Goal: Check status: Check status

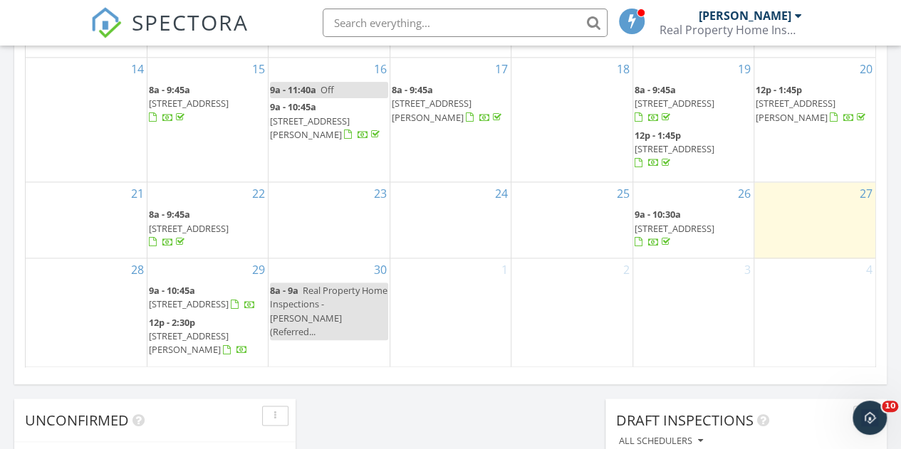
scroll to position [956, 0]
click at [712, 220] on span "[STREET_ADDRESS]" at bounding box center [674, 226] width 80 height 13
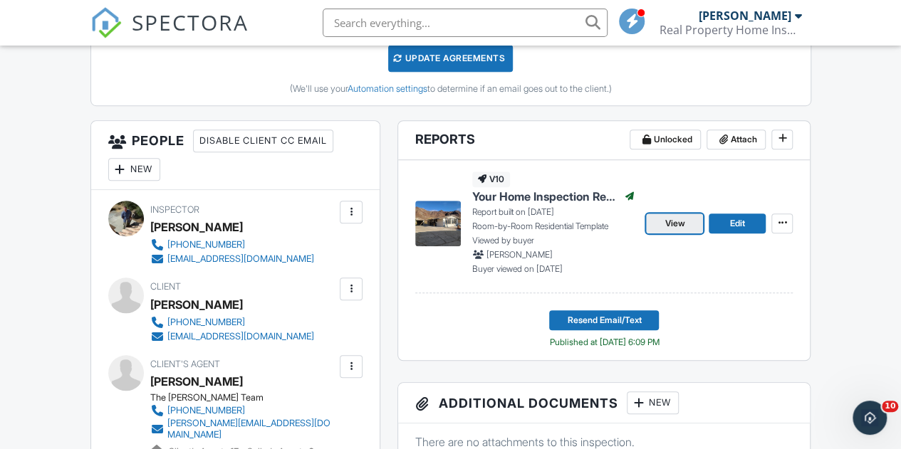
click at [689, 234] on link "View" at bounding box center [674, 224] width 57 height 20
click at [674, 231] on span "View" at bounding box center [674, 223] width 20 height 14
